Goal: Browse casually: Explore the website without a specific task or goal

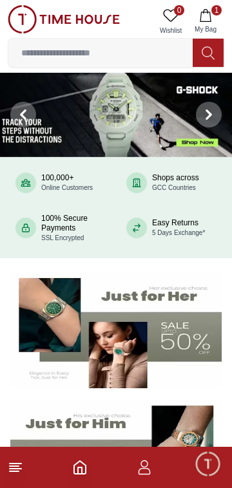
click at [12, 466] on line at bounding box center [14, 466] width 9 height 0
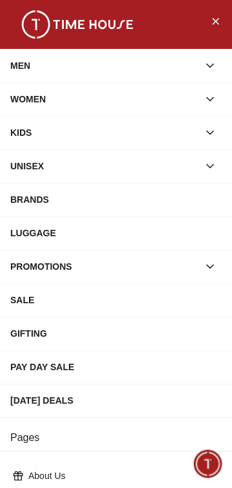
click at [32, 57] on div "MEN" at bounding box center [104, 65] width 188 height 23
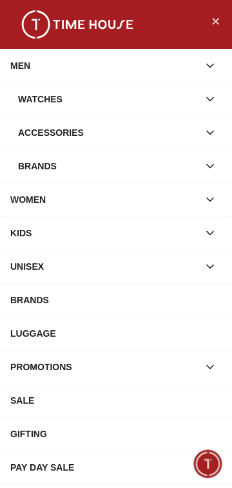
click at [38, 95] on div "Watches" at bounding box center [108, 99] width 180 height 23
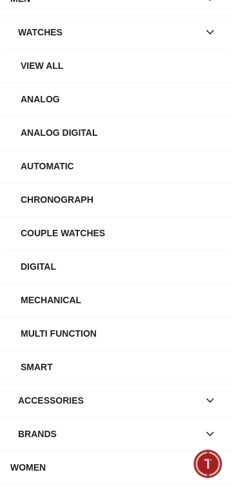
scroll to position [68, 0]
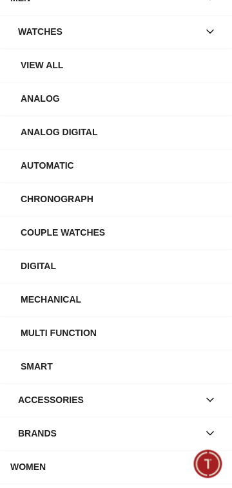
click at [42, 363] on div "Smart" at bounding box center [121, 366] width 201 height 23
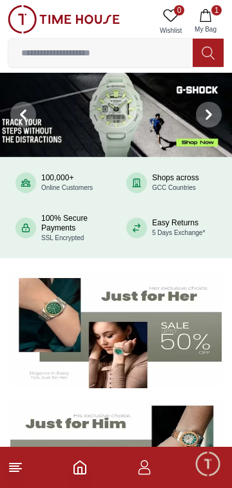
click at [205, 22] on button "1 My Bag" at bounding box center [205, 21] width 37 height 33
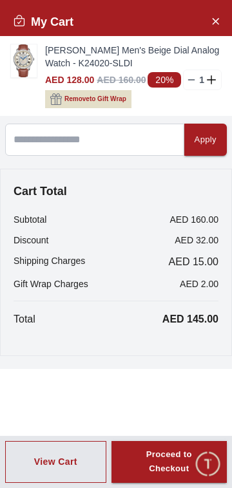
click at [20, 60] on img at bounding box center [24, 60] width 26 height 33
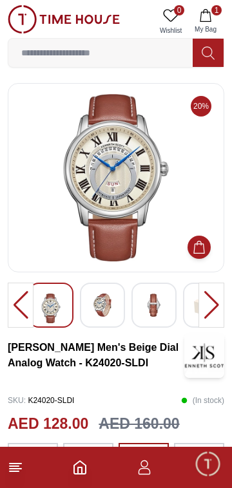
click at [68, 195] on img at bounding box center [116, 177] width 195 height 167
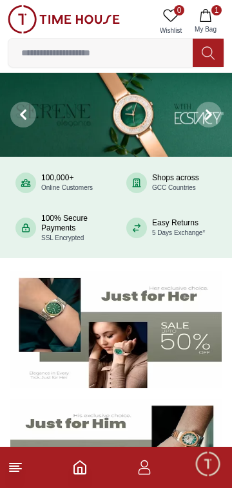
click at [11, 298] on img at bounding box center [115, 329] width 211 height 117
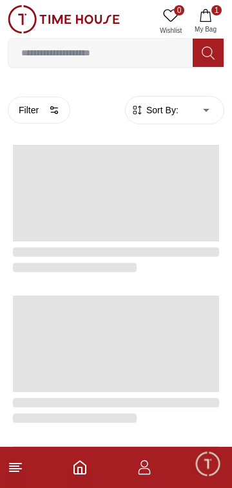
click at [78, 468] on polyline "Home" at bounding box center [80, 471] width 4 height 6
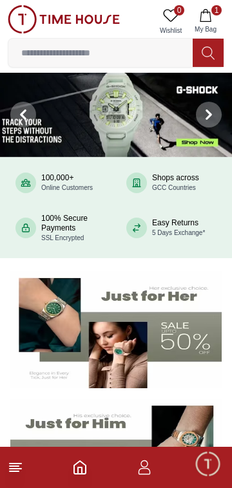
click at [79, 465] on icon "Home" at bounding box center [79, 467] width 15 height 15
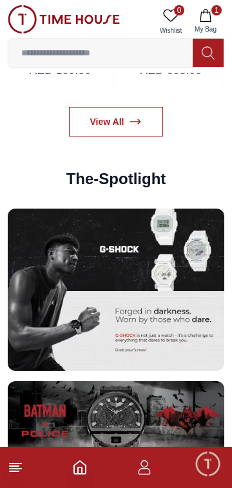
scroll to position [2262, 0]
